Goal: Information Seeking & Learning: Learn about a topic

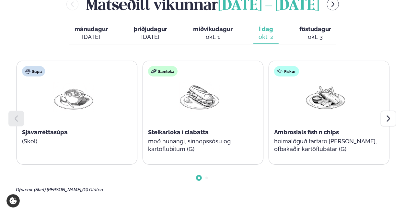
scroll to position [308, 0]
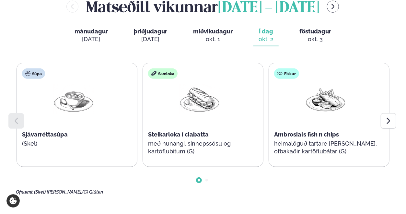
click at [98, 35] on div "[DATE]" at bounding box center [91, 39] width 33 height 8
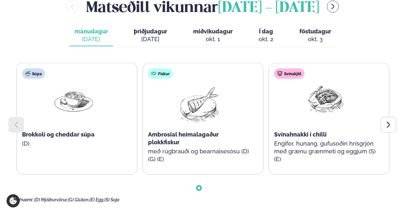
click at [140, 28] on span "þriðjudagur" at bounding box center [150, 31] width 33 height 7
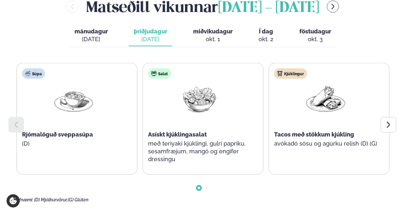
click at [210, 25] on button "miðvikudagur mið. [DATE]" at bounding box center [213, 35] width 50 height 21
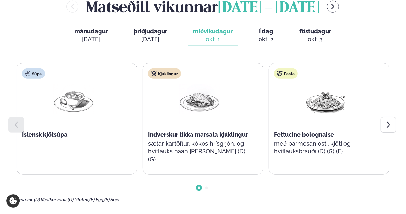
click at [269, 28] on span "Í dag" at bounding box center [266, 32] width 15 height 8
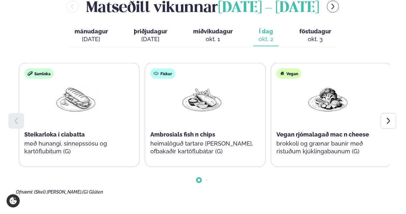
click at [68, 157] on div "Súpa Sjávarréttasúpa (Skel) Samloka Steikarloka í ciabatta með hunangi, sinneps…" at bounding box center [203, 129] width 374 height 132
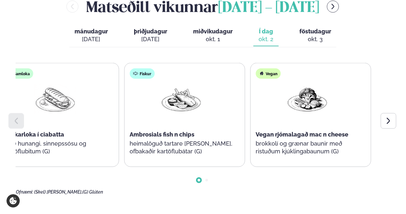
click at [125, 99] on div "Súpa Sjávarréttasúpa (Skel) Samloka Steikarloka í ciabatta með hunangi, sinneps…" at bounding box center [58, 115] width 373 height 104
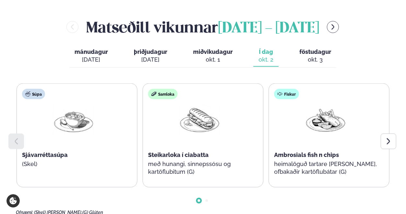
scroll to position [287, 0]
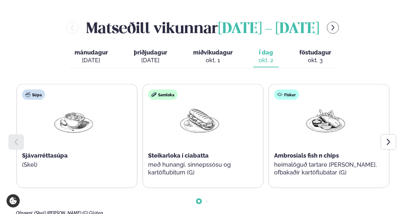
click at [304, 56] on div "okt. 3" at bounding box center [316, 60] width 32 height 8
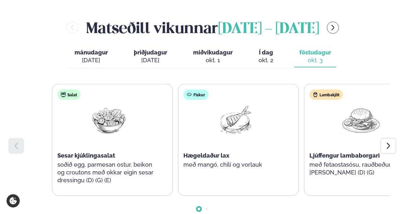
click at [366, 59] on div "[PERSON_NAME] [DATE] - [DATE] [PERSON_NAME]. [DATE] þriðjudagur þri. [DATE] mið…" at bounding box center [203, 120] width 374 height 207
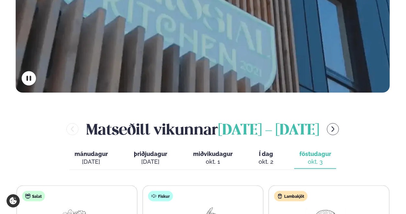
scroll to position [191, 0]
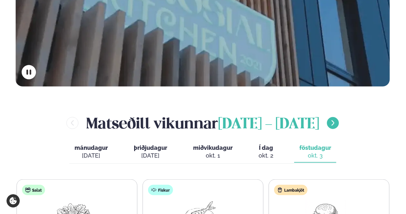
click at [337, 120] on icon "menu-btn-right" at bounding box center [333, 123] width 7 height 7
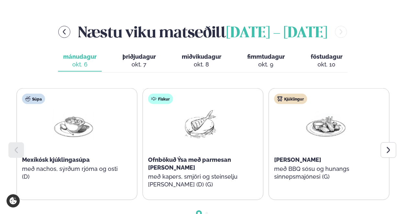
scroll to position [282, 0]
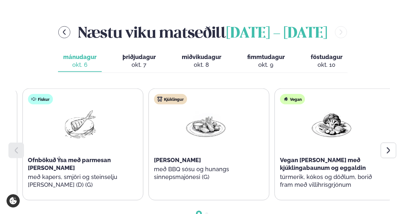
click at [216, 136] on div "Kjúklingur [PERSON_NAME] með BBQ sósu og hunangs sinnepsmajónesi (G)" at bounding box center [205, 141] width 113 height 104
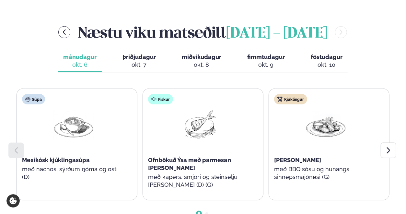
click at [133, 51] on button "þriðjudagur þri. [DATE]" at bounding box center [139, 61] width 44 height 21
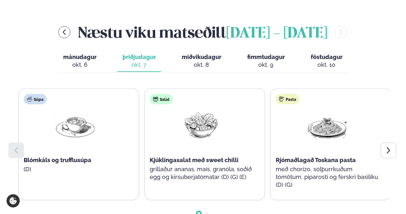
click at [215, 123] on div at bounding box center [201, 130] width 41 height 41
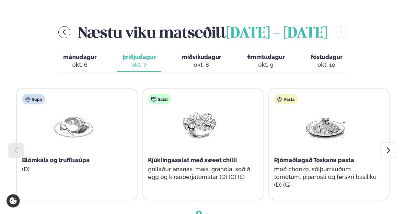
click at [189, 53] on span "miðvikudagur" at bounding box center [202, 56] width 40 height 7
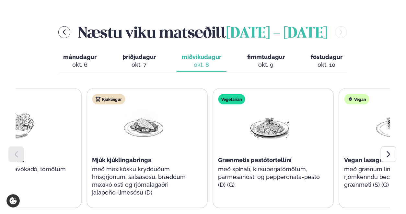
click at [80, 132] on div "Salat Pestó kjúklingasalat með mozzarella, avókadó, tómötum og gúrku (D)" at bounding box center [21, 149] width 121 height 120
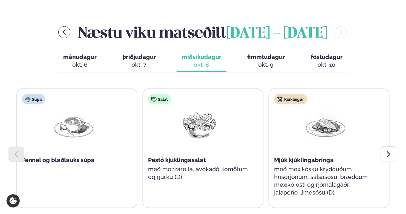
click at [257, 61] on div "okt. 9" at bounding box center [266, 65] width 38 height 8
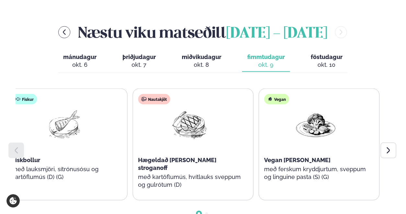
click at [50, 187] on div "Súpa Rjómalöguð tómatsúpa með parmesan (D) Salat Taílenskt nautasalat með hunan…" at bounding box center [203, 159] width 374 height 140
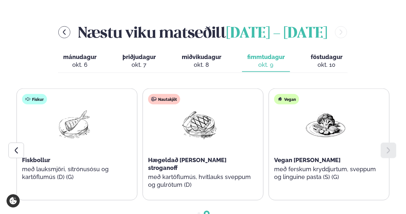
click at [316, 53] on span "föstudagur" at bounding box center [327, 56] width 32 height 7
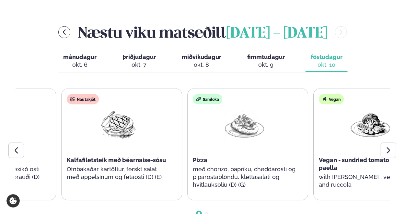
click at [89, 175] on div "Nautakjöt Kalfafiletsteik með béarnaise-sósu Ofnbakaðar kartöflur, ferskt salat…" at bounding box center [121, 145] width 121 height 112
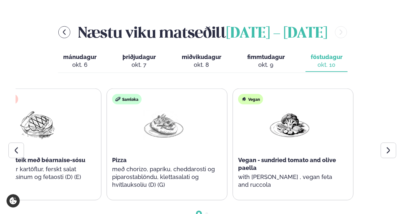
click at [104, 135] on div "Salat Ofnbökuð omeletta með kartöflum, chorizo, mexíkó osti [PERSON_NAME], gril…" at bounding box center [40, 145] width 373 height 112
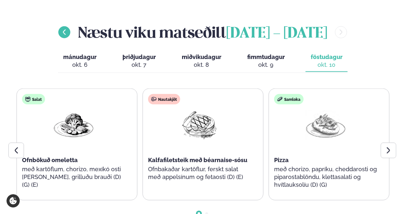
click at [65, 30] on icon "menu-btn-left" at bounding box center [64, 33] width 3 height 6
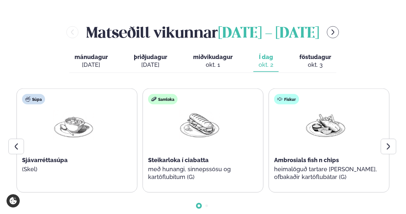
click at [310, 53] on span "föstudagur" at bounding box center [316, 56] width 32 height 7
